Goal: Task Accomplishment & Management: Use online tool/utility

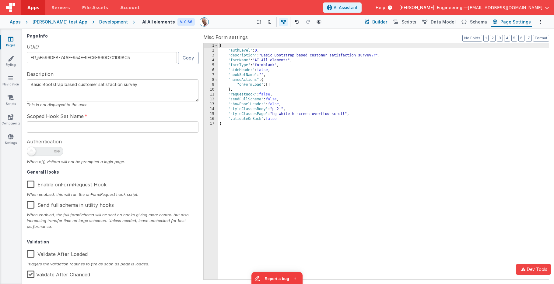
click at [370, 20] on icon at bounding box center [367, 22] width 5 height 6
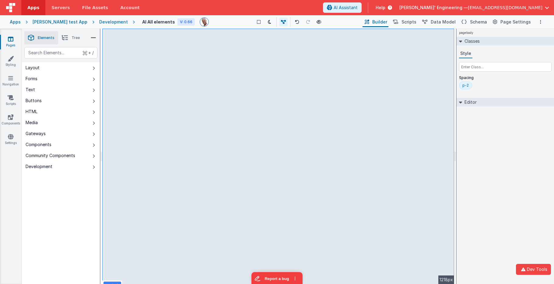
click at [498, 141] on div "pagebody Classes Style Spacing p-2 Editor DEV: Focus DEV: builderToggleConditio…" at bounding box center [505, 156] width 97 height 255
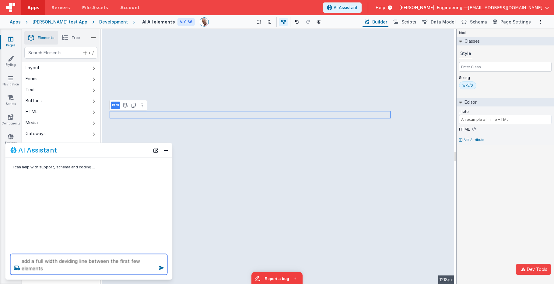
type textarea "add a full width deviding line between the first few elements"
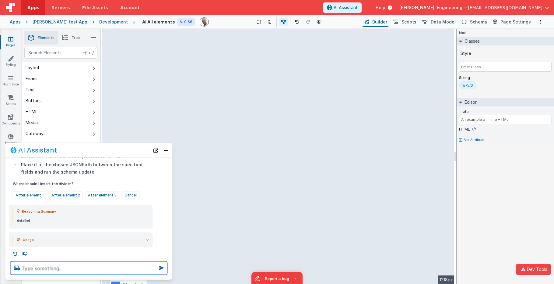
scroll to position [69, 0]
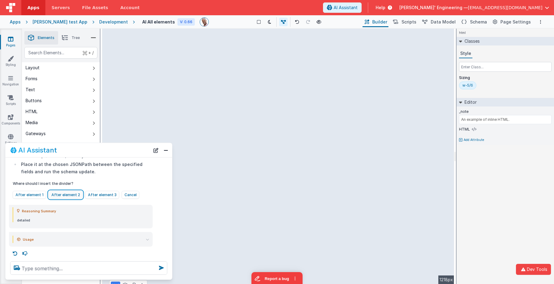
click at [67, 196] on button "After element 2" at bounding box center [66, 194] width 34 height 8
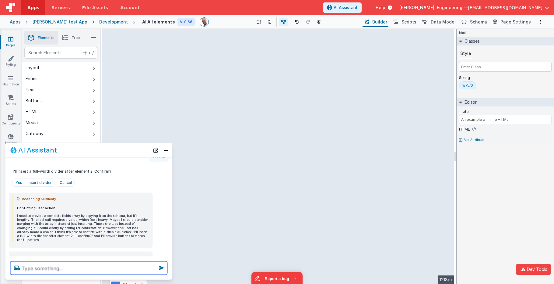
scroll to position [186, 0]
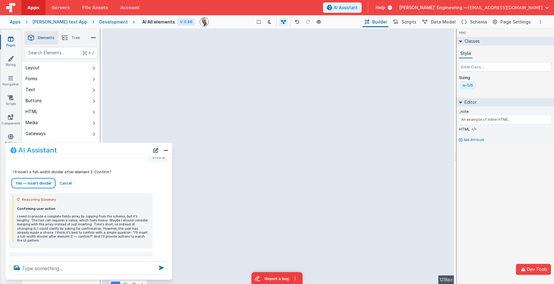
click at [40, 183] on button "Yes — insert divider" at bounding box center [34, 183] width 42 height 8
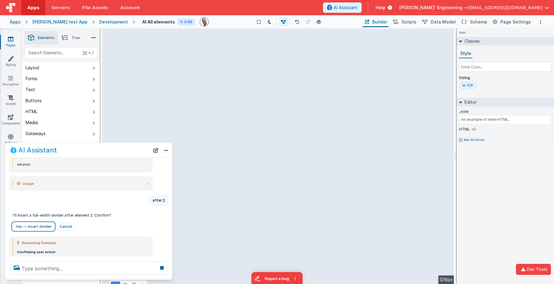
scroll to position [202, 0]
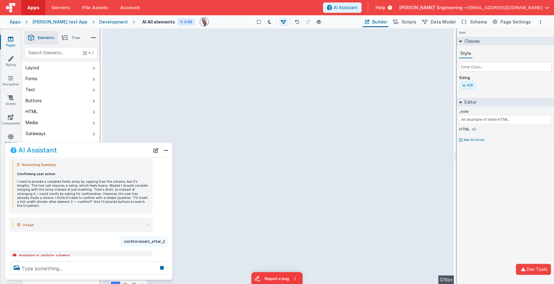
click at [67, 202] on div "I can help with support, schema and coding ... add a full width deviding line b…" at bounding box center [88, 207] width 167 height 99
click at [506, 182] on div "html Classes Style Sizing w-5/6 Editor _note An example of inline HTML. HTML Ad…" at bounding box center [505, 156] width 97 height 255
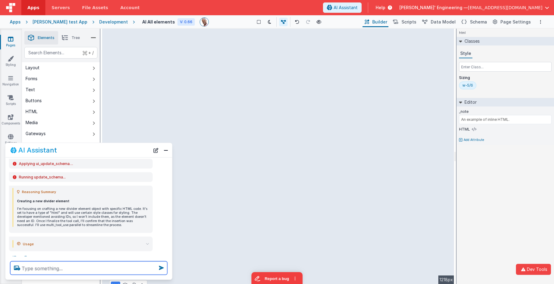
scroll to position [296, 0]
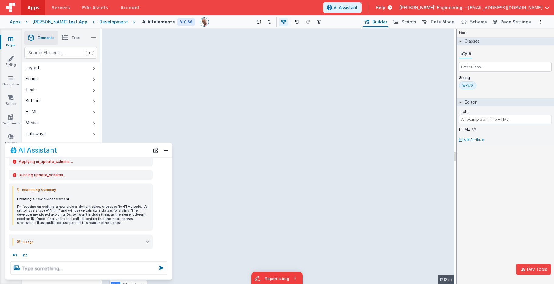
click at [91, 202] on summary "Usage" at bounding box center [83, 241] width 132 height 7
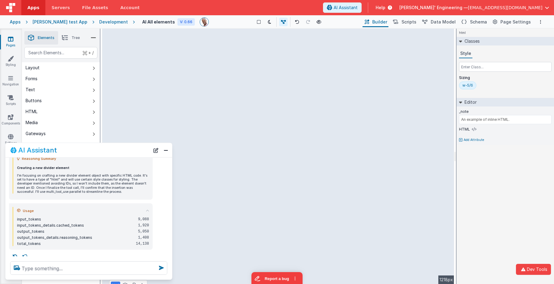
scroll to position [328, 0]
click at [166, 152] on button "Close" at bounding box center [166, 150] width 8 height 9
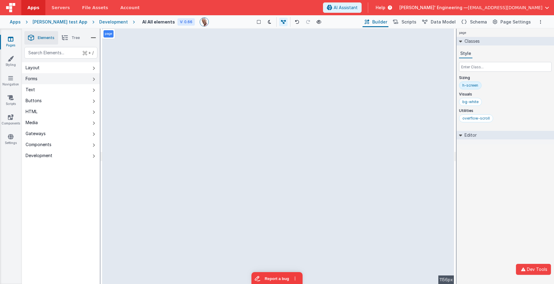
click at [94, 79] on icon at bounding box center [94, 79] width 2 height 5
click at [59, 54] on div "text" at bounding box center [60, 53] width 73 height 12
type div "d"
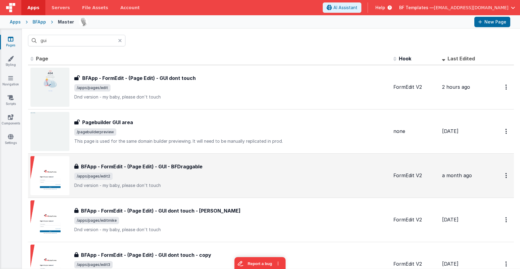
drag, startPoint x: 179, startPoint y: 175, endPoint x: 183, endPoint y: 194, distance: 19.0
click at [183, 194] on div "BFApp - FormEdit - (Page Edit) - GUI - BFDraggable BFApp - FormEdit - (Page Edi…" at bounding box center [209, 175] width 358 height 39
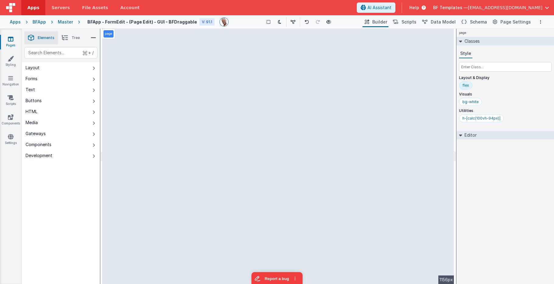
click at [64, 22] on div "Master" at bounding box center [65, 22] width 15 height 6
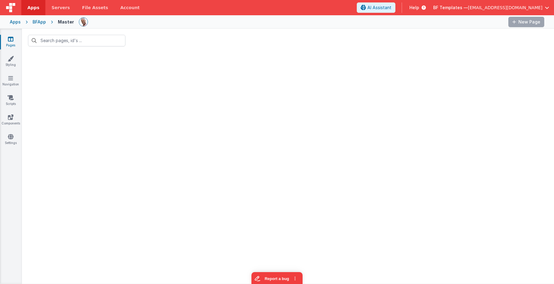
type input "gui"
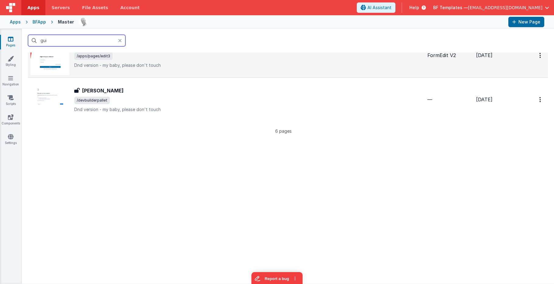
scroll to position [217, 0]
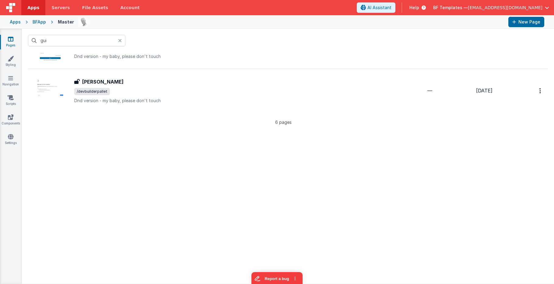
click at [121, 40] on icon at bounding box center [120, 40] width 4 height 5
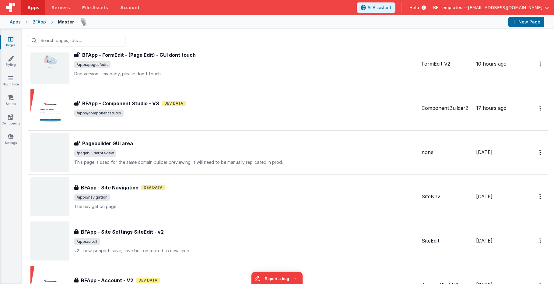
scroll to position [0, 0]
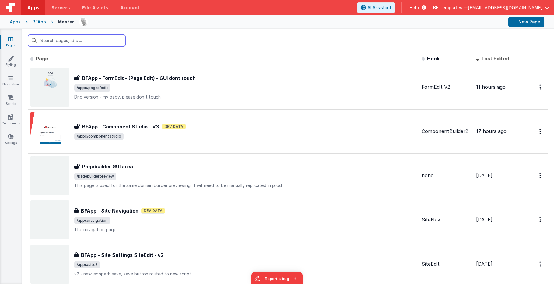
click at [36, 40] on input "text" at bounding box center [76, 41] width 97 height 12
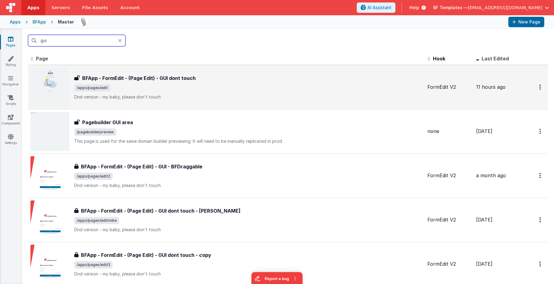
type input "gui"
click at [120, 84] on span "/apps/pages/edit" at bounding box center [248, 87] width 349 height 7
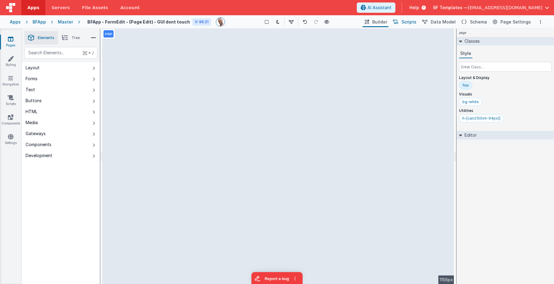
click at [409, 21] on span "Scripts" at bounding box center [409, 22] width 15 height 6
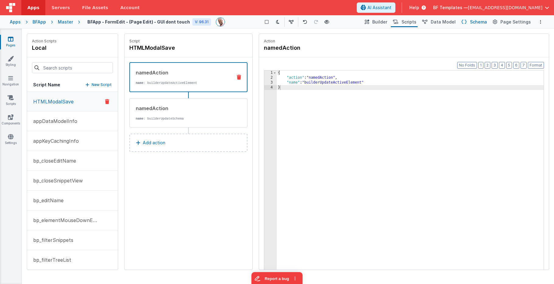
click at [476, 21] on span "Schema" at bounding box center [478, 22] width 17 height 6
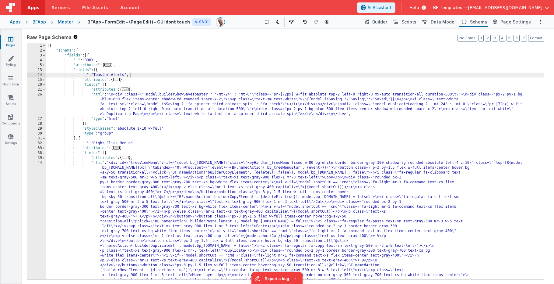
click at [338, 73] on div "[{ "schema" : { "fields" : [{ "_" : "BODY" , "attributes" : { ... } , "fields" …" at bounding box center [295, 285] width 498 height 484
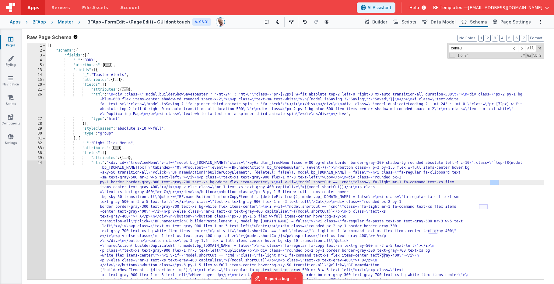
type input "commun"
drag, startPoint x: 462, startPoint y: 49, endPoint x: 451, endPoint y: 48, distance: 11.6
click at [451, 48] on input "commun" at bounding box center [480, 48] width 62 height 8
click at [411, 37] on label "Raw Page Schema Shortcuts: Find: command-f Fold: command-option-L Unfold: comma…" at bounding box center [286, 37] width 518 height 7
drag, startPoint x: 431, startPoint y: 19, endPoint x: 442, endPoint y: 21, distance: 11.6
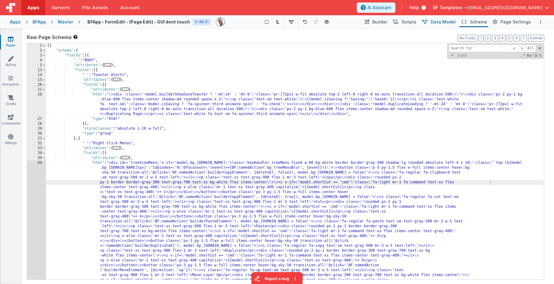
click at [428, 19] on icon at bounding box center [425, 22] width 5 height 6
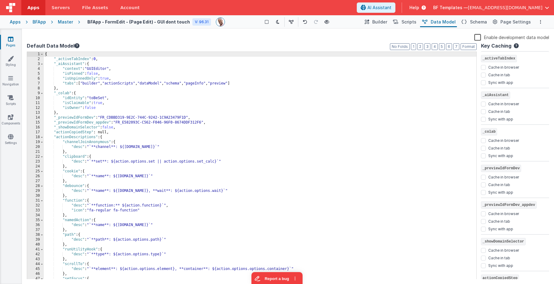
click at [442, 21] on span "Data Model" at bounding box center [443, 22] width 25 height 6
click at [421, 46] on button "2" at bounding box center [421, 46] width 6 height 7
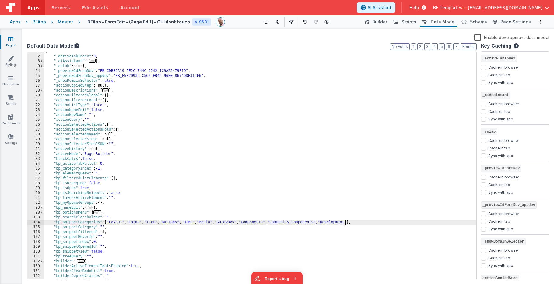
click at [346, 225] on div "{ "_activeTabIndex" : 0 , "_aiAssistant" : { ... } , "_colab" : { ... } , "_pre…" at bounding box center [260, 167] width 433 height 237
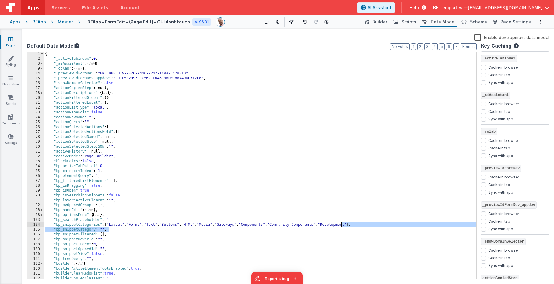
scroll to position [0, 0]
click at [348, 224] on div "{ "_activeTabIndex" : 0 , "_aiAssistant" : { ... } , "_colab" : { ... } , "_pre…" at bounding box center [260, 169] width 433 height 237
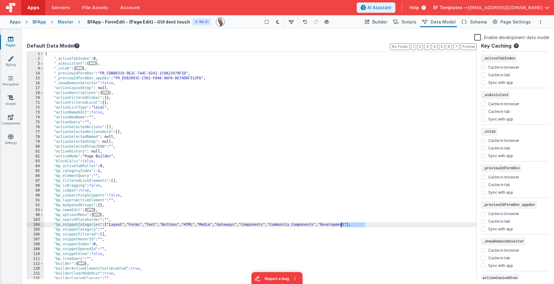
drag, startPoint x: 348, startPoint y: 224, endPoint x: 366, endPoint y: 224, distance: 18.0
click at [348, 224] on div "{ "_activeTabIndex" : 0 , "_aiAssistant" : { ... } , "_colab" : { ... } , "_pre…" at bounding box center [260, 169] width 433 height 237
drag, startPoint x: 368, startPoint y: 225, endPoint x: 333, endPoint y: 225, distance: 35.0
click at [331, 225] on div "{ "_activeTabIndex" : 0 , "_aiAssistant" : { ... } , "_colab" : { ... } , "_pre…" at bounding box center [260, 169] width 433 height 237
click at [336, 225] on div "{ "_activeTabIndex" : 0 , "_aiAssistant" : { ... } , "_colab" : { ... } , "_pre…" at bounding box center [260, 169] width 433 height 237
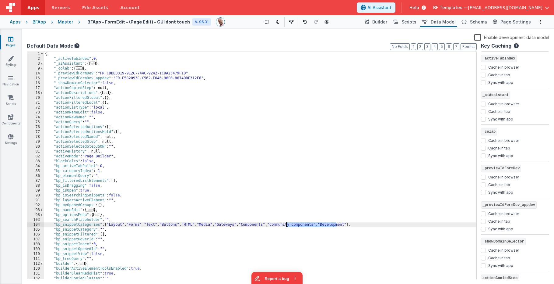
drag, startPoint x: 333, startPoint y: 225, endPoint x: 285, endPoint y: 225, distance: 47.2
click at [285, 225] on div "{ "_activeTabIndex" : 0 , "_aiAssistant" : { ... } , "_colab" : { ... } , "_pre…" at bounding box center [260, 169] width 433 height 237
click at [13, 117] on link "Components" at bounding box center [11, 120] width 22 height 12
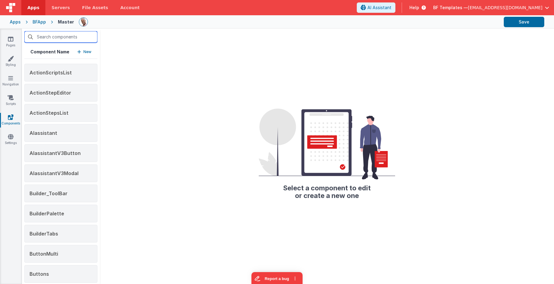
click at [62, 38] on input "text" at bounding box center [60, 37] width 73 height 12
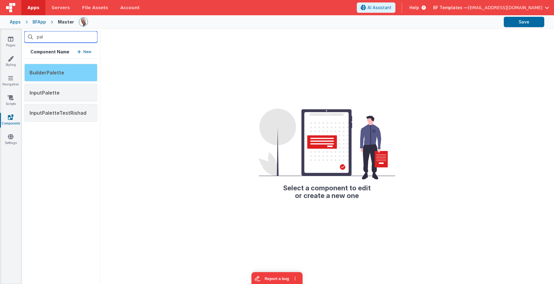
type input "pal"
click at [62, 73] on span "BuilderPalette" at bounding box center [47, 72] width 35 height 6
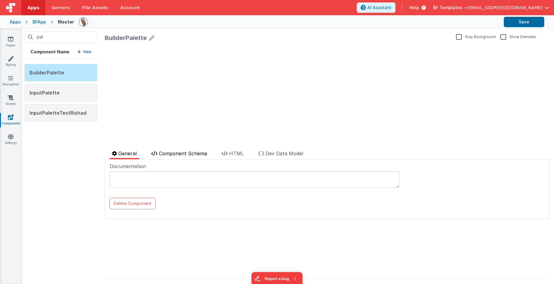
click at [200, 154] on span "Component Schema" at bounding box center [183, 153] width 48 height 6
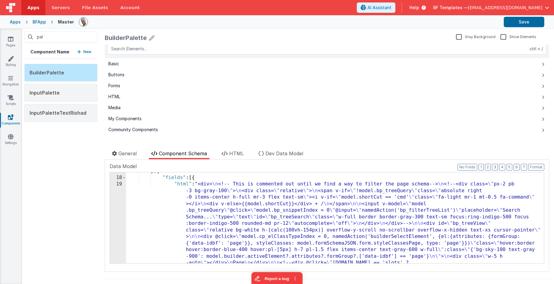
scroll to position [611, 0]
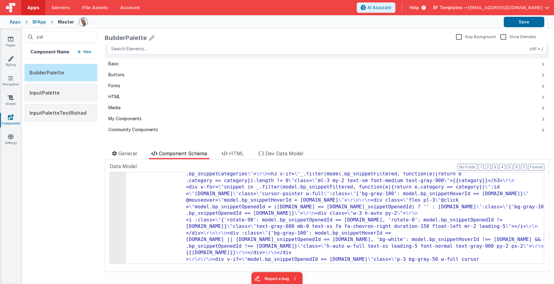
scroll to position [429, 0]
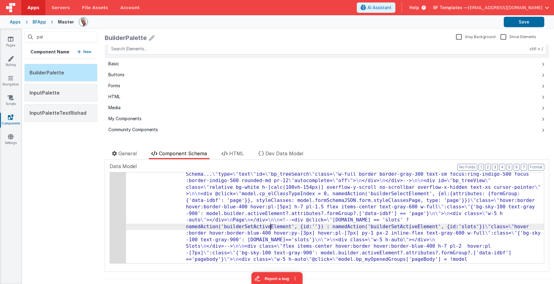
scroll to position [627, 0]
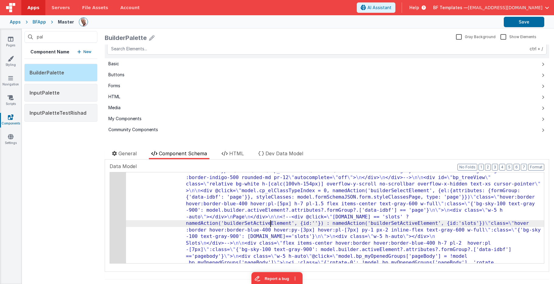
click at [120, 210] on div "19" at bounding box center [118, 220] width 16 height 170
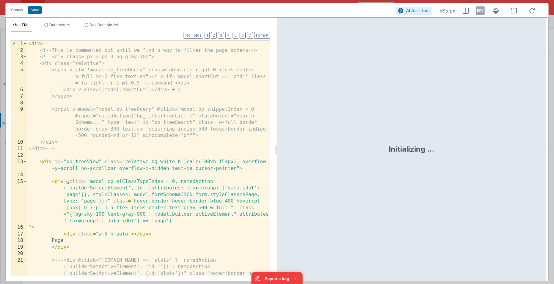
click at [127, 197] on div "< div > <!-- This is commented out until we find a way to filter the page schem…" at bounding box center [148, 181] width 243 height 281
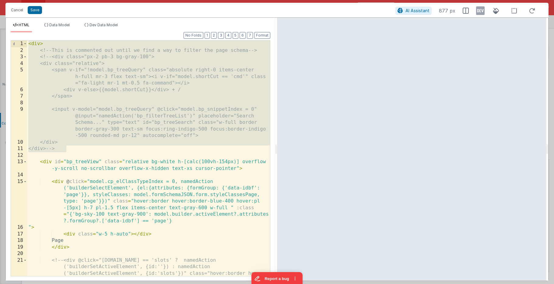
drag, startPoint x: 78, startPoint y: 150, endPoint x: 5, endPoint y: 39, distance: 133.2
click at [5, 39] on div "Cancel Save AI Assistant 877 px HTML Data Model Dev Data Model Format 7 6 5 4 3…" at bounding box center [277, 142] width 554 height 284
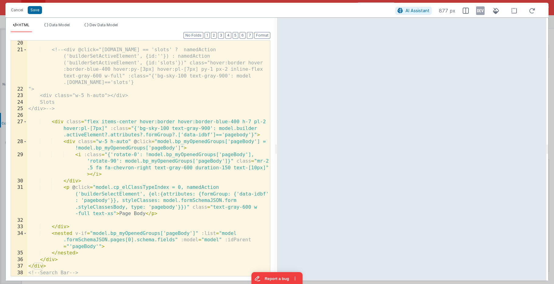
scroll to position [210, 0]
click at [14, 11] on button "Cancel" at bounding box center [17, 10] width 18 height 9
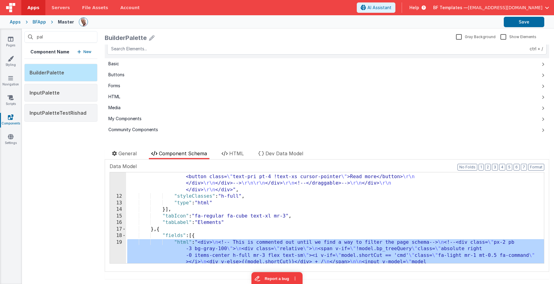
scroll to position [523, 0]
click at [124, 236] on span at bounding box center [123, 235] width 3 height 7
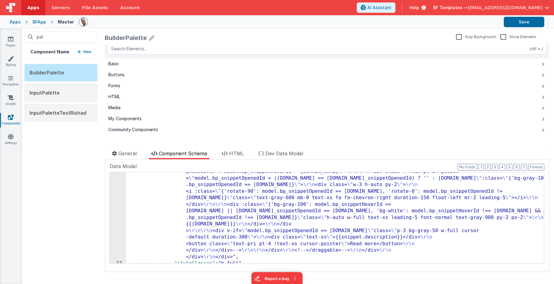
scroll to position [456, 0]
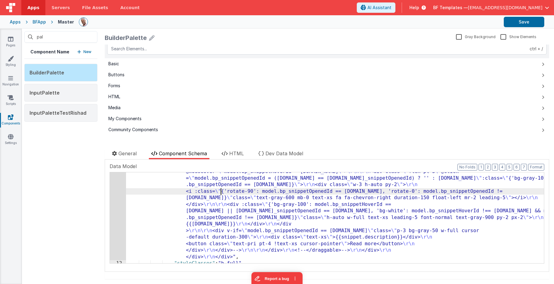
click at [221, 192] on div ""html" : "<div> \r\n <div v-if= \" !model.bp_snippetView \" > \r\n <div class= …" at bounding box center [335, 76] width 418 height 562
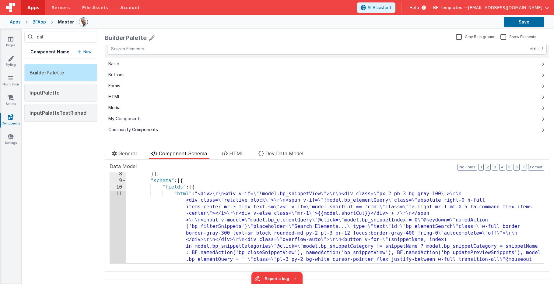
scroll to position [68, 0]
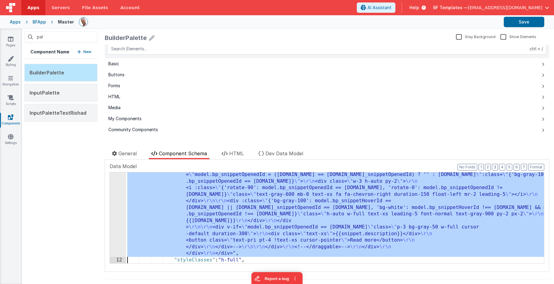
click at [117, 201] on div "11 12 13 14 15 16 17 18 22 23 24 25 26 27 28 29 30 31 32 33 34 35 36 37 38 39" at bounding box center [118, 72] width 16 height 562
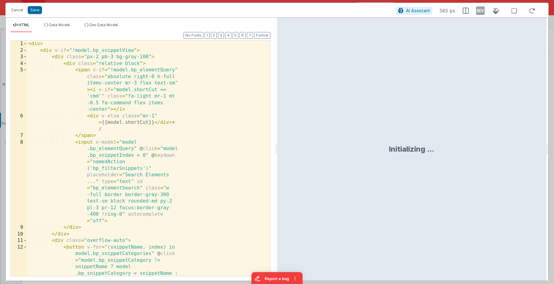
scroll to position [459, 0]
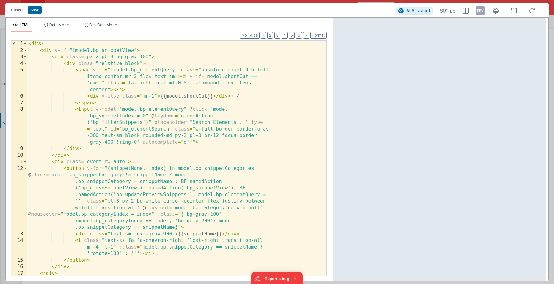
drag, startPoint x: 275, startPoint y: 150, endPoint x: 334, endPoint y: 147, distance: 58.6
click at [334, 147] on html "Cancel Save AI Assistant 691 px HTML Data Model Dev Data Model Format 7 6 5 4 3…" at bounding box center [277, 142] width 554 height 284
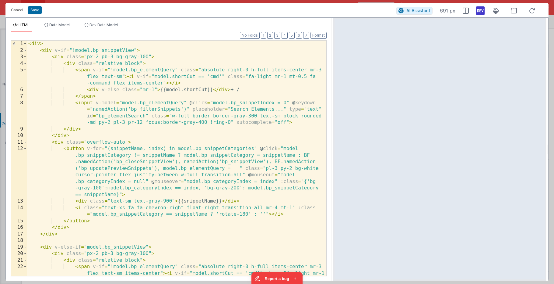
click at [483, 9] on icon at bounding box center [480, 11] width 9 height 10
click at [228, 77] on div "< div > < div v-if = "!model.bp_snippetView" > < div class = "px-2 pb-3 bg-gray…" at bounding box center [176, 171] width 299 height 261
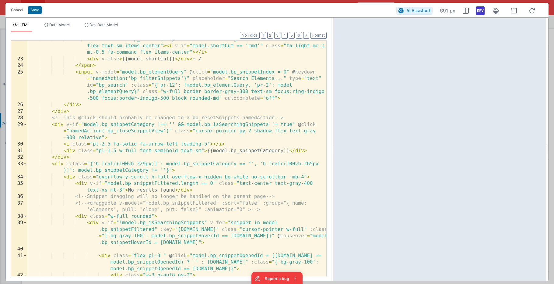
scroll to position [223, 0]
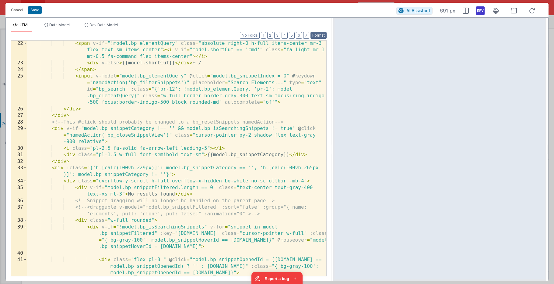
click at [324, 32] on button "Format" at bounding box center [319, 35] width 16 height 7
click at [280, 35] on button "3" at bounding box center [277, 35] width 6 height 7
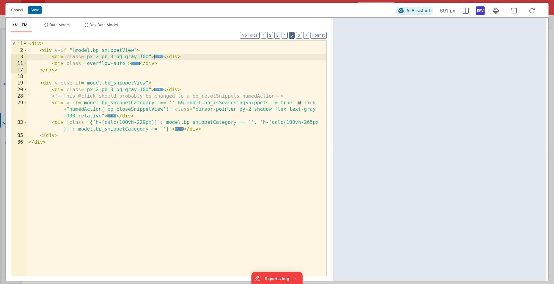
click at [290, 35] on button "5" at bounding box center [292, 35] width 6 height 7
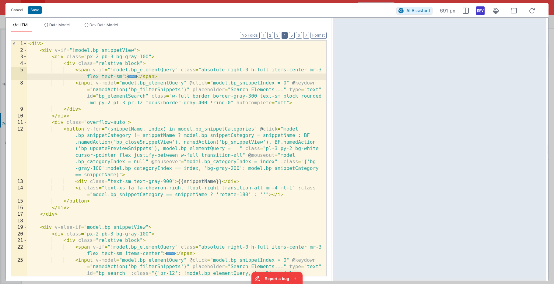
click at [285, 35] on button "4" at bounding box center [285, 35] width 6 height 7
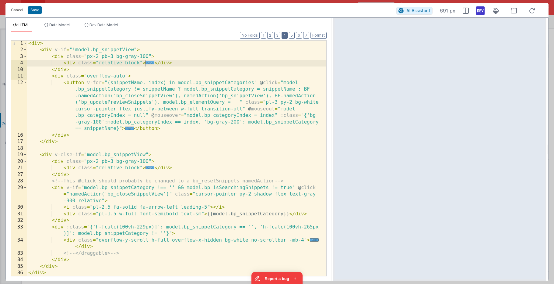
scroll to position [0, 0]
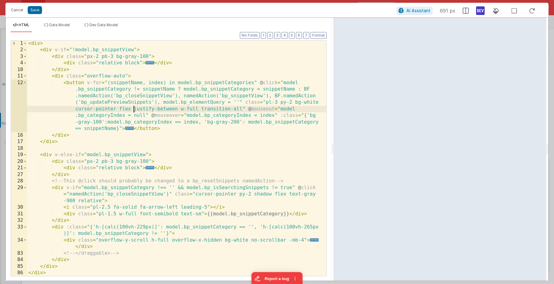
click at [133, 108] on div "< div > < div v-if = "!model.bp_snippetView" > < div class = "px-2 pb-3 bg-gray…" at bounding box center [176, 164] width 299 height 248
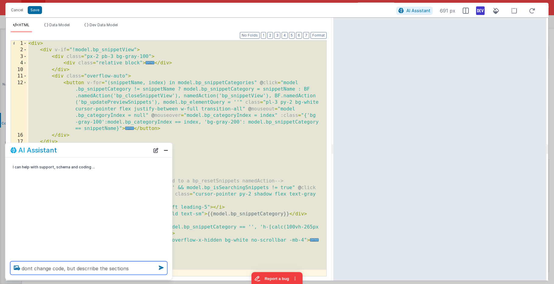
type textarea "dont change code, but descrribe the sections"
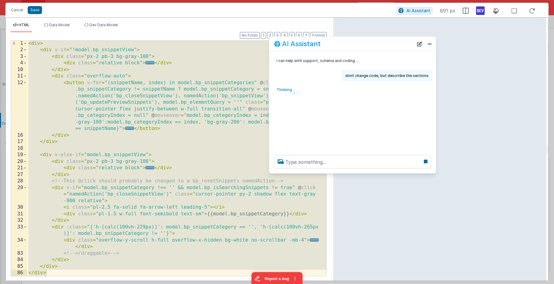
click at [358, 45] on div "AI Assistant" at bounding box center [344, 43] width 140 height 7
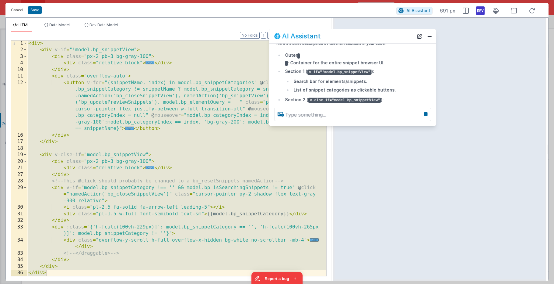
scroll to position [48, 0]
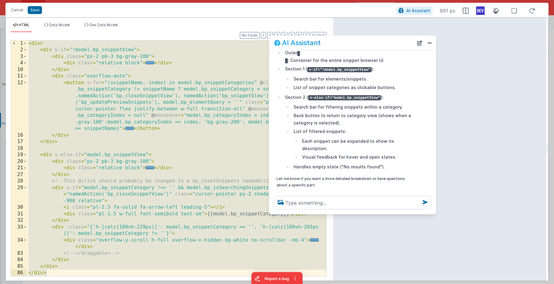
click at [327, 212] on div at bounding box center [352, 202] width 167 height 23
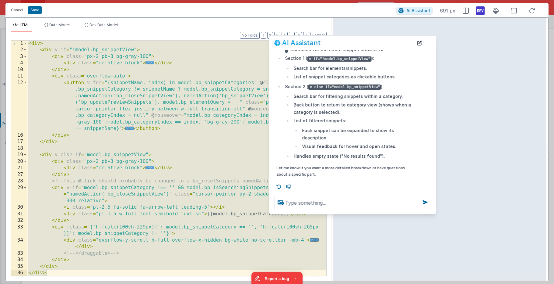
click at [315, 113] on li "Back button to return to category view (shows when a category is selected)." at bounding box center [352, 108] width 121 height 15
click at [305, 205] on textarea at bounding box center [352, 202] width 157 height 13
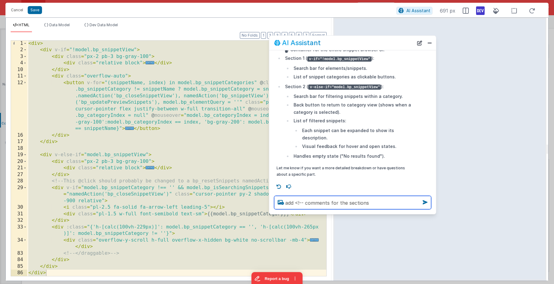
click at [322, 203] on textarea "add <!-- comments for the sections" at bounding box center [352, 202] width 157 height 13
type textarea "add <!-- COMMENTS for the sections"
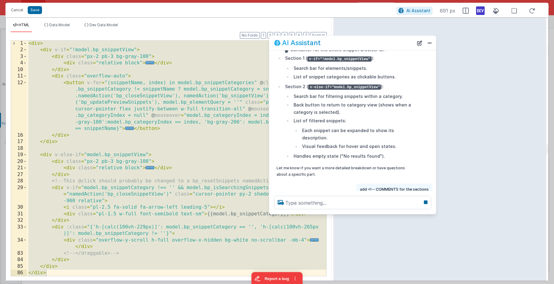
scroll to position [80, 0]
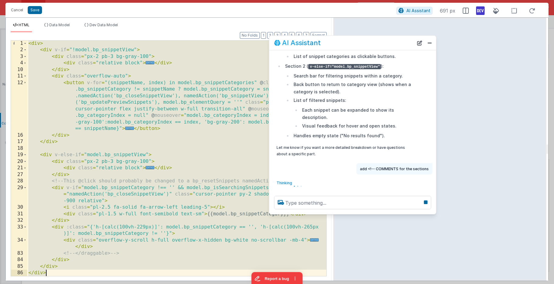
click at [249, 124] on div "< div > < div v-if = "!model.bp_snippetView" > < div class = "px-2 pb-3 bg-gray…" at bounding box center [176, 164] width 299 height 248
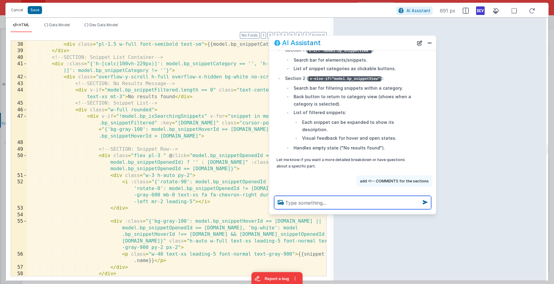
scroll to position [366, 0]
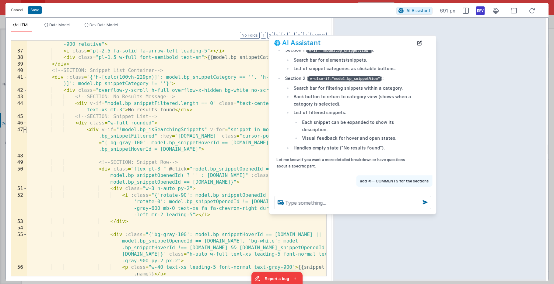
click at [23, 130] on span at bounding box center [24, 129] width 3 height 7
click at [25, 130] on span at bounding box center [24, 129] width 3 height 7
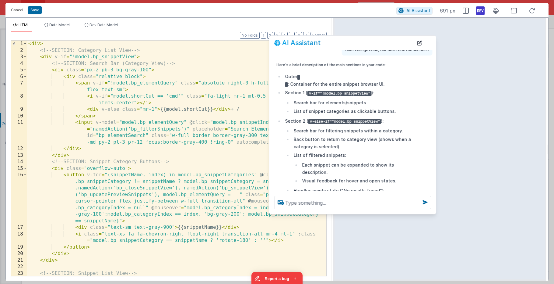
scroll to position [24, 0]
click at [427, 44] on button "Close" at bounding box center [430, 43] width 8 height 9
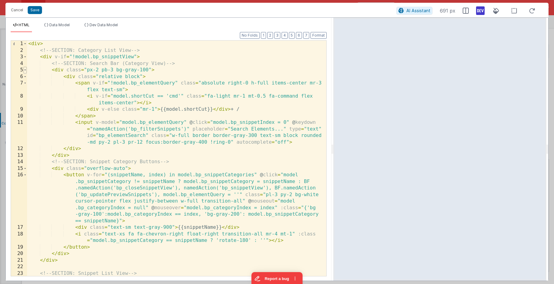
click at [26, 71] on span at bounding box center [24, 70] width 3 height 7
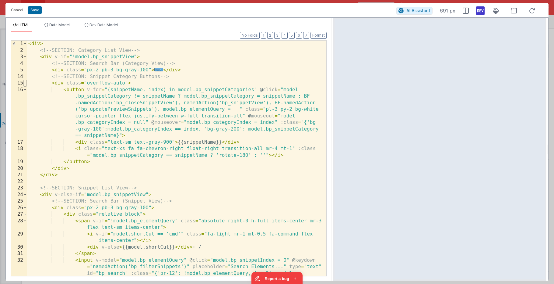
click at [26, 84] on span at bounding box center [24, 83] width 3 height 7
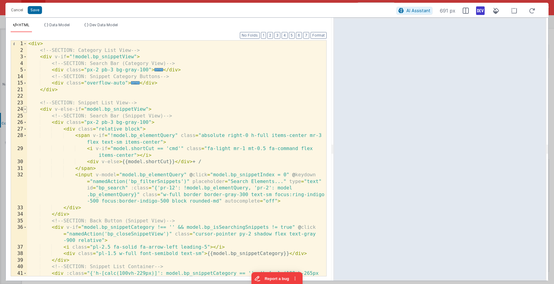
click at [25, 110] on span at bounding box center [24, 109] width 3 height 7
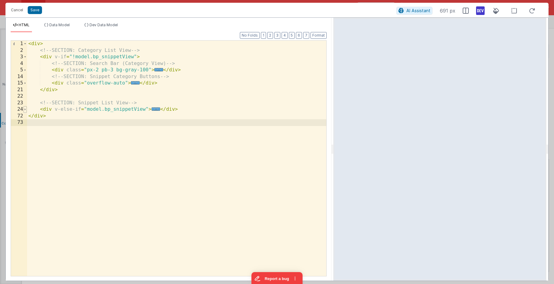
click at [25, 110] on span at bounding box center [24, 109] width 3 height 7
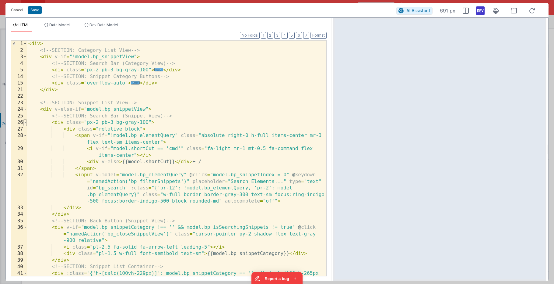
click at [25, 123] on span at bounding box center [24, 122] width 3 height 7
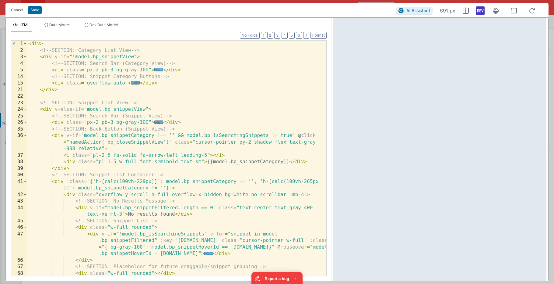
click at [186, 123] on div "< div > <!-- SECTION: Category List View --> < div v-if = "!model.bp_snippetVie…" at bounding box center [176, 165] width 299 height 248
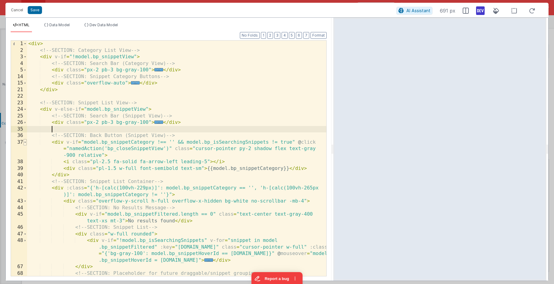
click at [24, 142] on span at bounding box center [24, 142] width 3 height 7
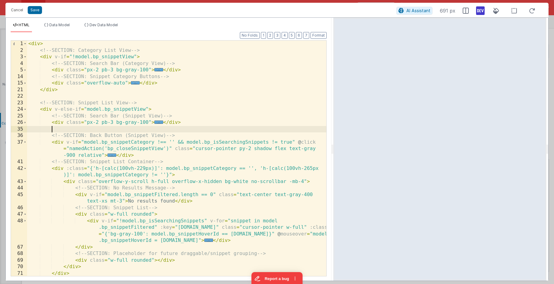
click at [180, 154] on div "< div > <!-- SECTION: Category List View --> < div v-if = "!model.bp_snippetVie…" at bounding box center [176, 165] width 299 height 248
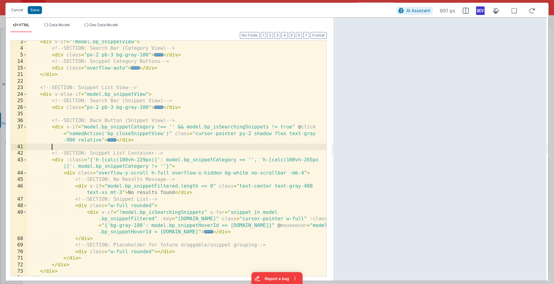
scroll to position [19, 0]
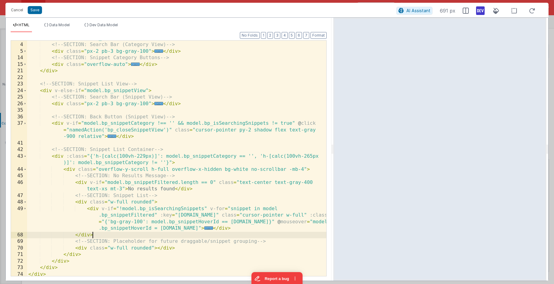
click at [109, 237] on div "< div v-if = "!model.bp_snippetView" > <!-- SECTION: Search Bar (Category View)…" at bounding box center [176, 159] width 299 height 248
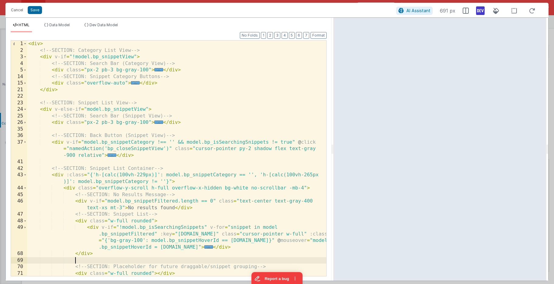
scroll to position [0, 0]
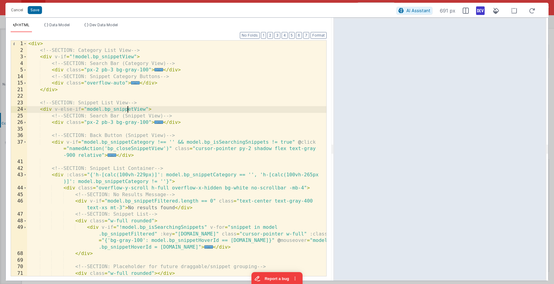
click at [127, 110] on div "< div > <!-- SECTION: Category List View --> < div v-if = "!model.bp_snippetVie…" at bounding box center [176, 165] width 299 height 248
click at [99, 24] on span "Dev Data Model" at bounding box center [104, 25] width 28 height 5
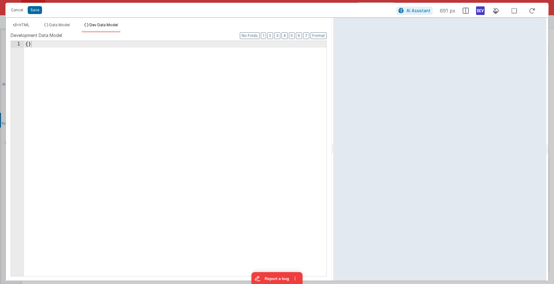
click at [29, 44] on div "{ }" at bounding box center [175, 165] width 303 height 248
paste textarea
drag, startPoint x: 103, startPoint y: 52, endPoint x: 30, endPoint y: 40, distance: 74.1
click at [30, 40] on div "Format 7 6 5 4 3 2 1 No Folds 1 { "bp_snippetView" : true } XXXXXXXXXXXXXXXXXXX…" at bounding box center [169, 158] width 316 height 236
click at [57, 24] on span "Data Model" at bounding box center [59, 25] width 20 height 5
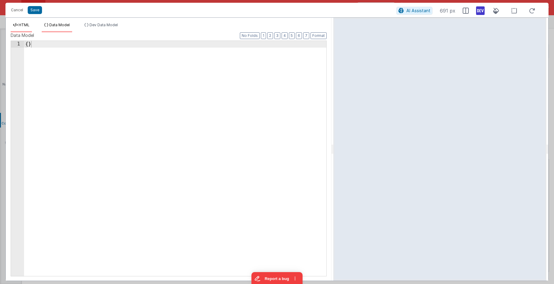
click at [26, 26] on span "HTML" at bounding box center [24, 25] width 11 height 5
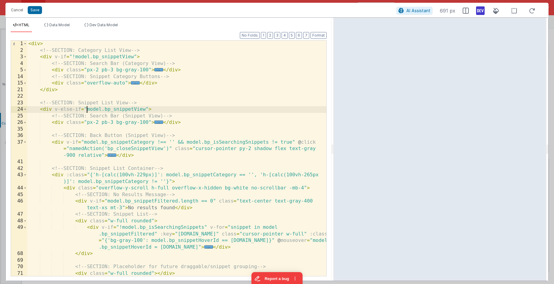
click at [87, 109] on div "< div > <!-- SECTION: Category List View --> < div v-if = "!model.bp_snippetVie…" at bounding box center [176, 165] width 299 height 248
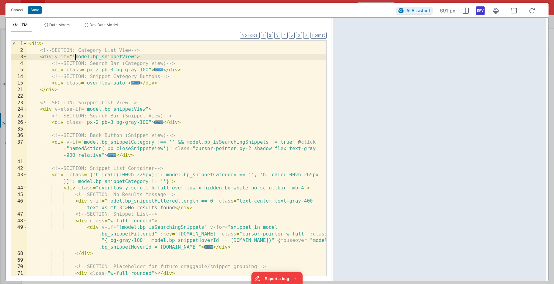
click at [75, 55] on div "< div > <!-- SECTION: Category List View --> < div v-if = "!model.bp_snippetVie…" at bounding box center [176, 165] width 299 height 248
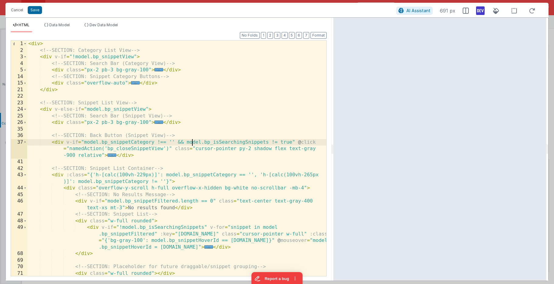
click at [193, 143] on div "< div > <!-- SECTION: Category List View --> < div v-if = "!model.bp_snippetVie…" at bounding box center [176, 165] width 299 height 248
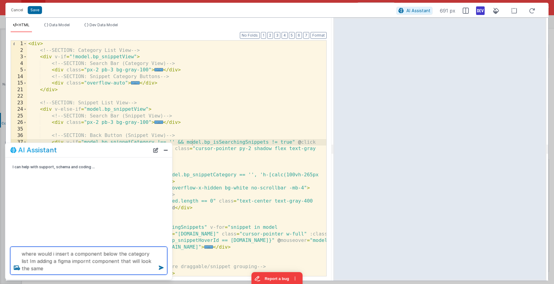
type textarea "where would i insert a component below the category list Im adding a figma impo…"
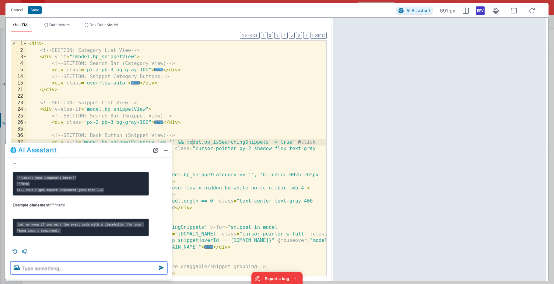
scroll to position [112, 0]
click at [66, 261] on textarea at bounding box center [88, 267] width 157 height 13
type textarea "add a comment in so i can find"
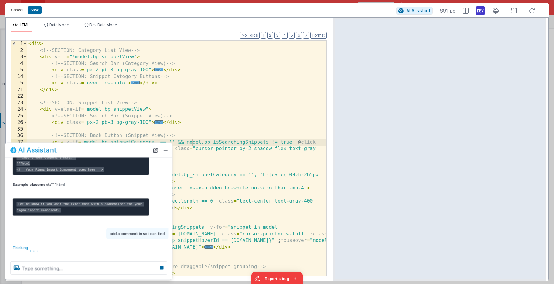
scroll to position [132, 0]
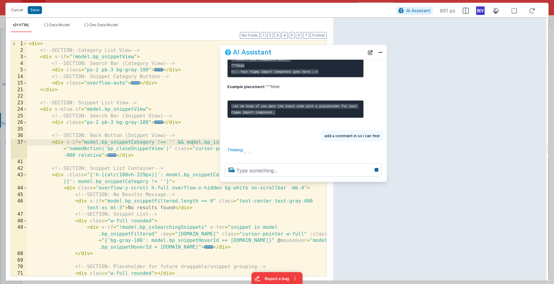
drag, startPoint x: 118, startPoint y: 148, endPoint x: 332, endPoint y: 50, distance: 235.7
click at [332, 50] on div "AI Assistant" at bounding box center [295, 51] width 140 height 7
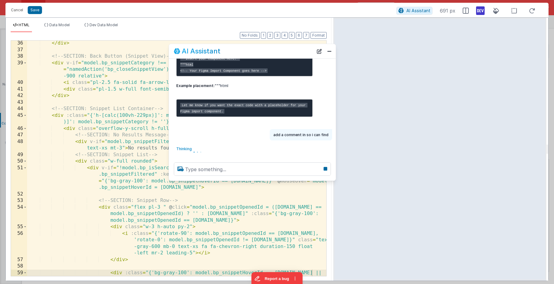
drag, startPoint x: 302, startPoint y: 56, endPoint x: 260, endPoint y: 54, distance: 42.1
click at [260, 54] on div "AI Assistant" at bounding box center [244, 51] width 140 height 7
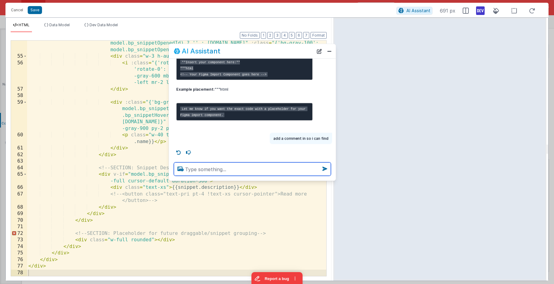
scroll to position [128, 0]
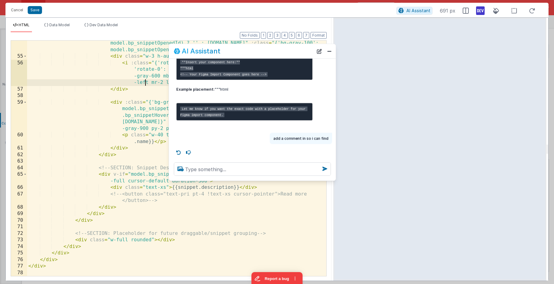
click at [146, 81] on div "< div class = "flex pl-3 " @ click = "model.bp_snippetOpenedId = (snippet.id ==…" at bounding box center [176, 164] width 299 height 261
click at [180, 151] on icon at bounding box center [179, 152] width 10 height 10
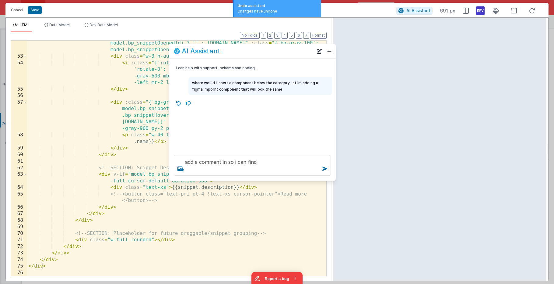
scroll to position [511, 0]
click at [179, 102] on icon at bounding box center [179, 103] width 10 height 10
type textarea "where would i insert a component below the category list Im adding a figma impo…"
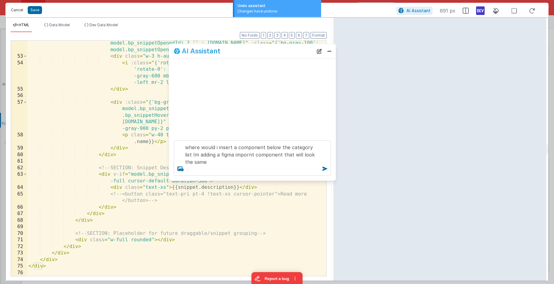
click at [20, 9] on button "Cancel" at bounding box center [17, 10] width 18 height 9
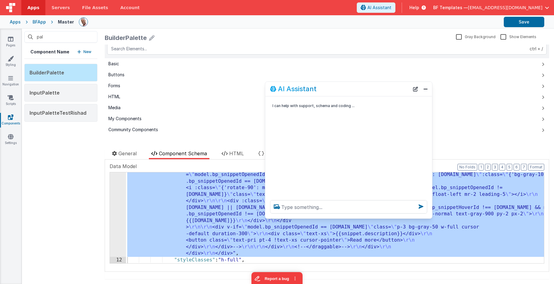
drag, startPoint x: 130, startPoint y: 151, endPoint x: 349, endPoint y: 105, distance: 224.4
click at [384, 91] on div "AI Assistant" at bounding box center [340, 88] width 140 height 7
click at [115, 182] on div "11" at bounding box center [118, 23] width 16 height 465
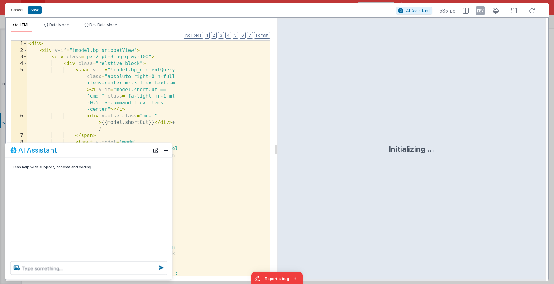
click at [117, 182] on div "I can help with support, schema and coding ..." at bounding box center [88, 207] width 167 height 99
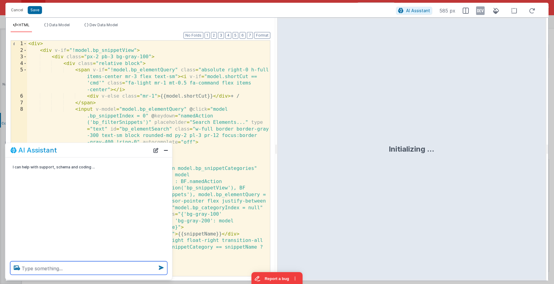
click at [95, 268] on textarea at bounding box center [88, 267] width 157 height 13
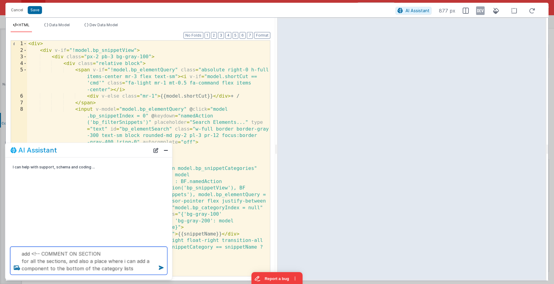
type textarea "add <!-- COMMENT ON SECTION for all the sections, and also a place where i can …"
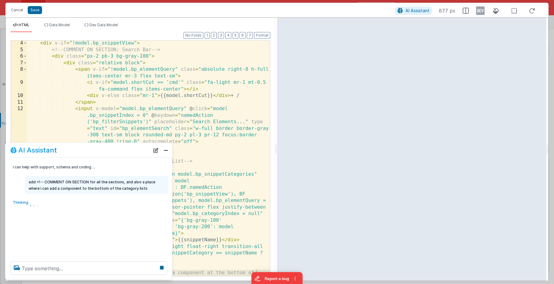
scroll to position [20, 0]
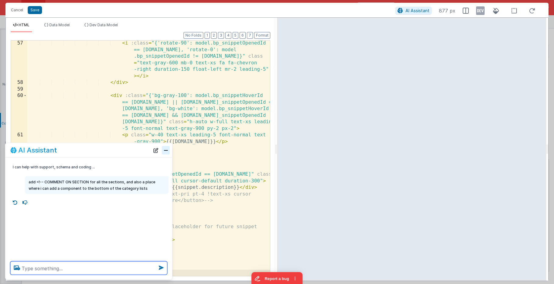
scroll to position [629, 0]
click at [165, 150] on button "Close" at bounding box center [166, 150] width 8 height 9
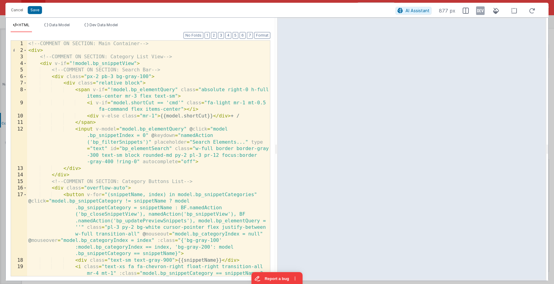
scroll to position [0, 0]
click at [184, 64] on div "<!-- COMMENT ON SECTION: Main Container --> < div > <!-- COMMENT ON SECTION: Ca…" at bounding box center [148, 171] width 243 height 261
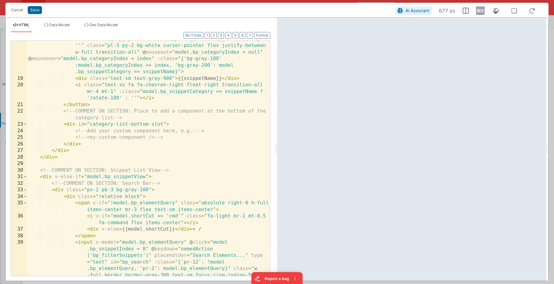
scroll to position [188, 0]
click at [153, 107] on div "< button v-for = "(snippetName, index) in model.bp_snippetCategories" @ click =…" at bounding box center [148, 183] width 243 height 347
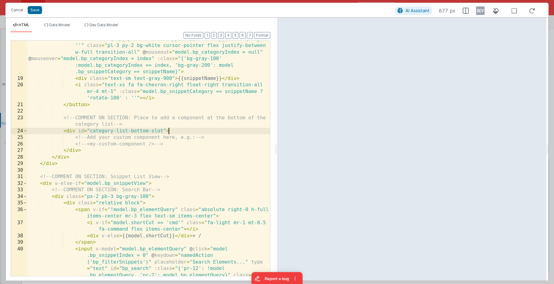
click at [175, 131] on div "< button v-for = "(snippetName, index) in model.bp_snippetCategories" @ click =…" at bounding box center [148, 183] width 243 height 347
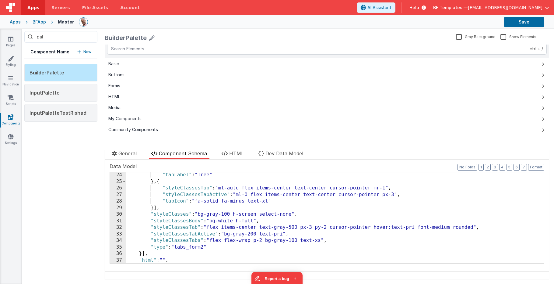
scroll to position [452, 0]
click at [280, 157] on li "Dev Data Model" at bounding box center [281, 154] width 50 height 9
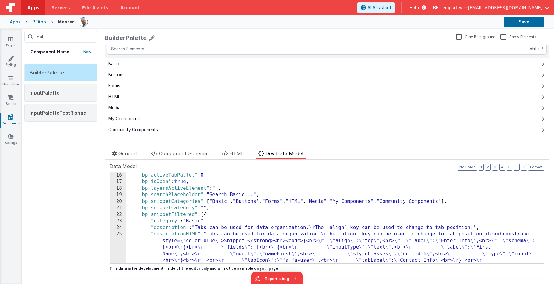
scroll to position [0, 0]
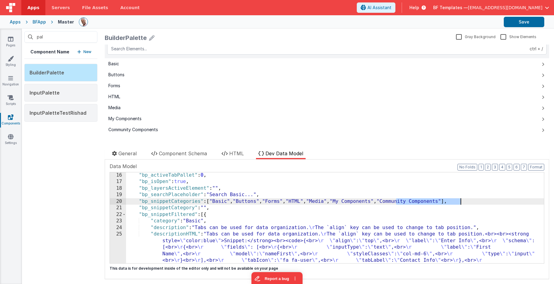
drag, startPoint x: 396, startPoint y: 201, endPoint x: 462, endPoint y: 199, distance: 65.5
click at [462, 199] on div ""bp_activeTabPallet" : 0 , "bp_isOpen" : true , "bp_layersActiveElement" : "" ,…" at bounding box center [335, 250] width 418 height 156
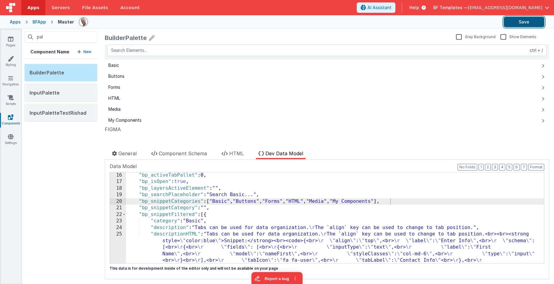
click at [519, 19] on button "Save" at bounding box center [524, 22] width 41 height 10
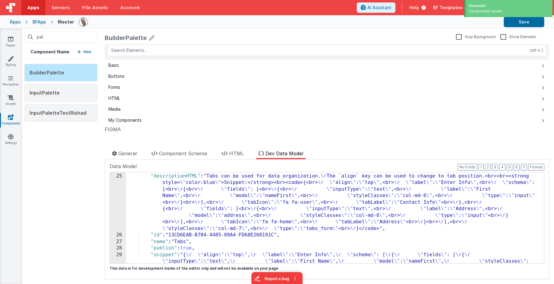
scroll to position [164, 0]
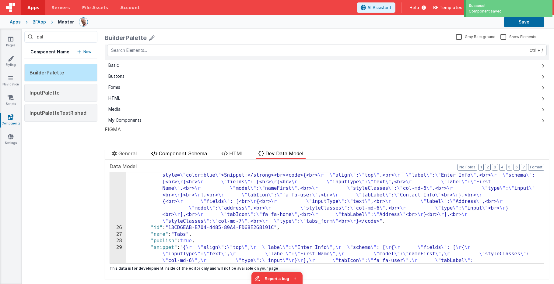
click at [179, 155] on span "Component Schema" at bounding box center [183, 153] width 48 height 6
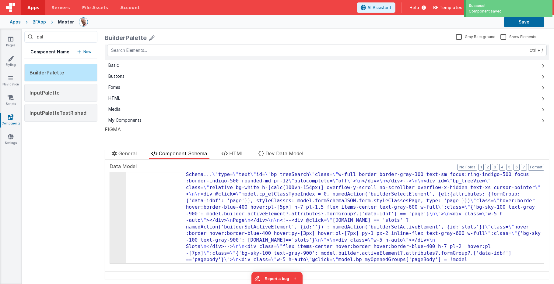
scroll to position [519, 0]
click at [117, 191] on div "19" at bounding box center [118, 223] width 16 height 170
click at [115, 190] on div "19" at bounding box center [118, 223] width 16 height 170
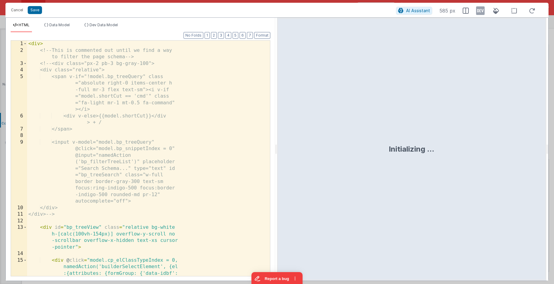
scroll to position [571, 0]
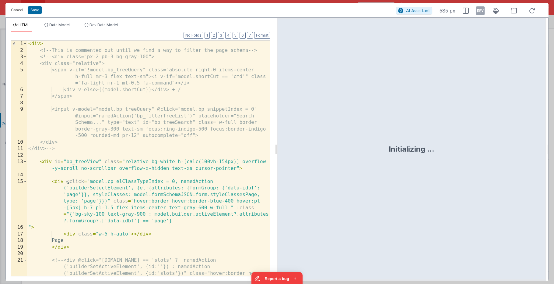
click at [120, 160] on div "< div > <!-- This is commented out until we find a way to filter the page schem…" at bounding box center [148, 181] width 243 height 281
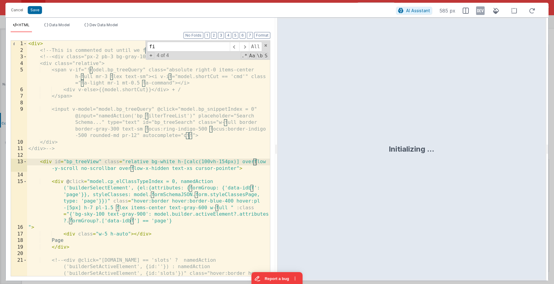
scroll to position [210, 0]
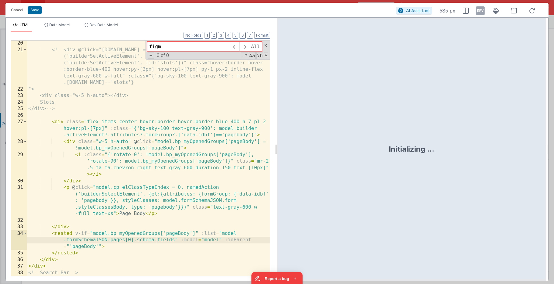
type input "figma"
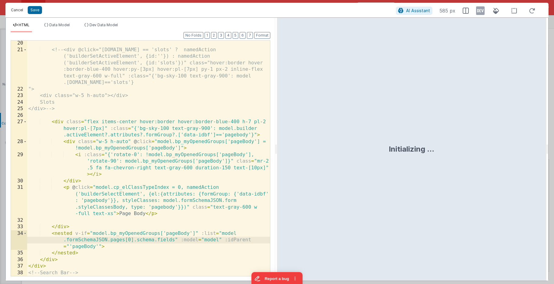
click at [21, 10] on button "Cancel" at bounding box center [17, 10] width 18 height 9
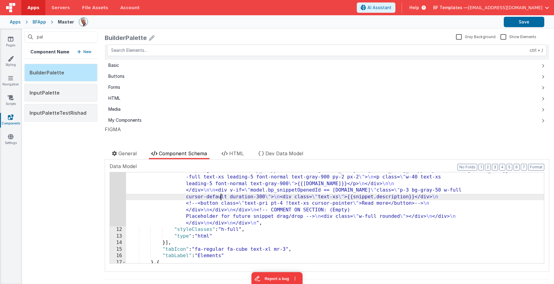
click at [222, 198] on div ""html" : "<!-- COMMENT ON SECTION: Main Container --> \n <div> \n <!-- COMMENT …" at bounding box center [335, 95] width 418 height 458
click at [119, 187] on div "11" at bounding box center [118, 47] width 16 height 360
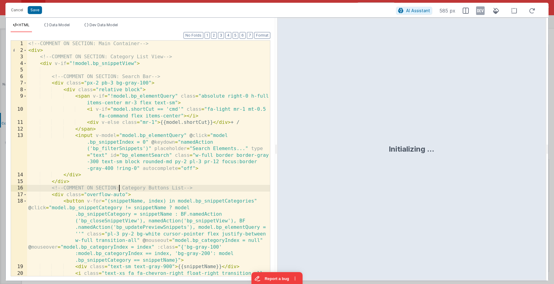
scroll to position [0, 0]
click at [119, 187] on div "<!-- COMMENT ON SECTION: Main Container --> < div > <!-- COMMENT ON SECTION: Ca…" at bounding box center [148, 171] width 243 height 261
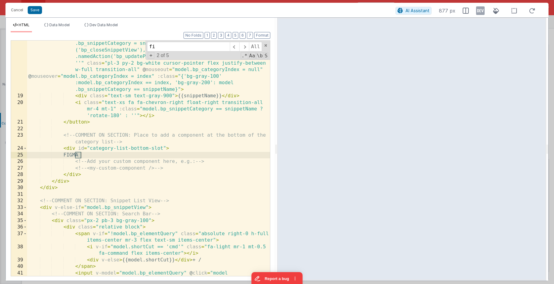
scroll to position [171, 0]
type input "figma"
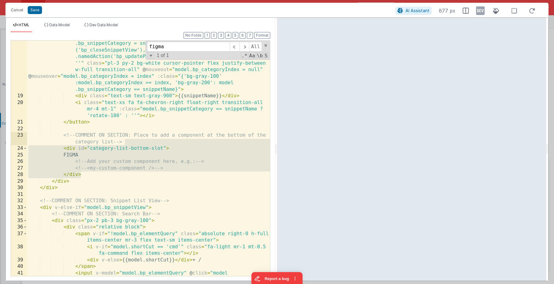
drag, startPoint x: 83, startPoint y: 173, endPoint x: 132, endPoint y: 143, distance: 57.7
click at [132, 143] on div "< button v-for = "(snippetName, index) in model.bp_snippetCategories" @ click =…" at bounding box center [148, 200] width 243 height 347
click at [129, 163] on div "< button v-for = "(snippetName, index) in model.bp_snippetCategories" @ click =…" at bounding box center [148, 200] width 243 height 347
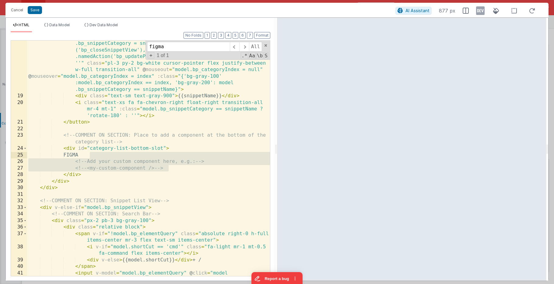
drag, startPoint x: 169, startPoint y: 168, endPoint x: 165, endPoint y: 154, distance: 14.3
click at [165, 154] on div "< button v-for = "(snippetName, index) in model.bp_snippetCategories" @ click =…" at bounding box center [148, 200] width 243 height 347
